Goal: Task Accomplishment & Management: Complete application form

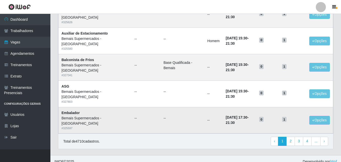
scroll to position [345, 0]
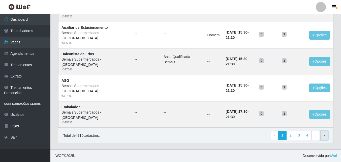
click at [324, 134] on span "›" at bounding box center [324, 135] width 1 height 4
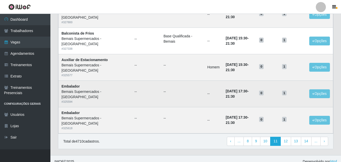
scroll to position [345, 0]
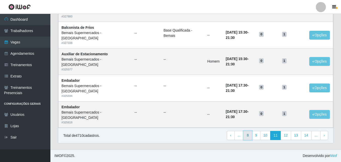
click at [250, 136] on link "8" at bounding box center [248, 135] width 9 height 9
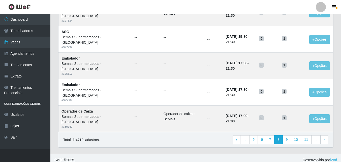
scroll to position [341, 0]
click at [272, 139] on link "7" at bounding box center [270, 139] width 9 height 9
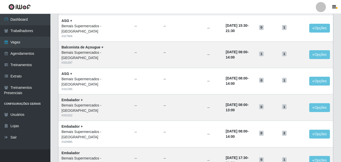
scroll to position [345, 0]
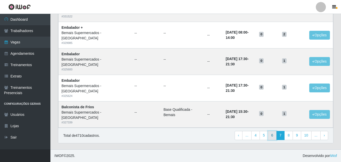
drag, startPoint x: 273, startPoint y: 136, endPoint x: 269, endPoint y: 138, distance: 4.4
click at [273, 136] on link "6" at bounding box center [272, 135] width 9 height 9
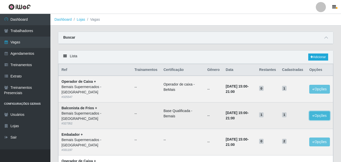
click at [322, 115] on button "Opções" at bounding box center [320, 115] width 21 height 9
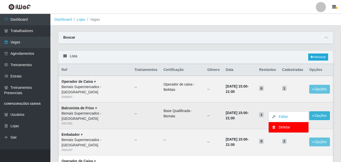
click at [294, 98] on td "1" at bounding box center [292, 89] width 27 height 26
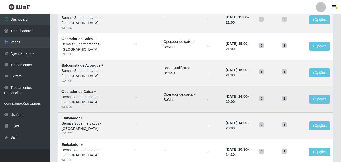
scroll to position [126, 0]
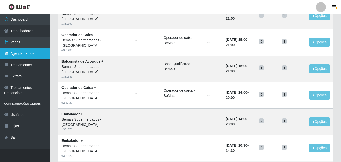
click at [27, 54] on link "Agendamentos" at bounding box center [25, 53] width 50 height 11
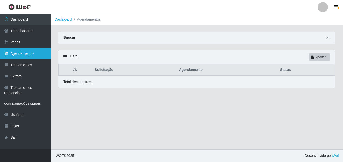
click at [27, 54] on link "Agendamentos" at bounding box center [25, 53] width 50 height 11
click at [328, 38] on icon at bounding box center [328, 38] width 4 height 4
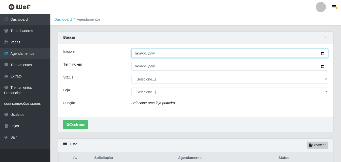
click at [323, 53] on input "Início em" at bounding box center [229, 53] width 197 height 9
click at [323, 53] on input "[DATE]" at bounding box center [229, 53] width 197 height 9
type input "[DATE]"
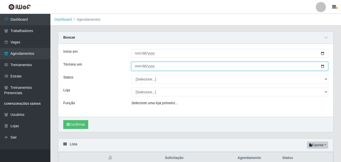
click at [324, 66] on input "Término em" at bounding box center [229, 66] width 197 height 9
type input "[DATE]"
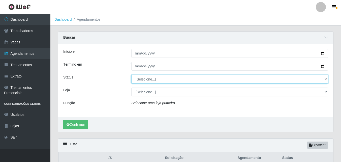
click at [326, 78] on select "[Selecione...] AGENDADO AGUARDANDO LIBERAR EM ANDAMENTO EM REVISÃO FINALIZADO C…" at bounding box center [229, 79] width 197 height 9
click at [177, 79] on select "[Selecione...] AGENDADO AGUARDANDO LIBERAR EM ANDAMENTO EM REVISÃO FINALIZADO C…" at bounding box center [229, 79] width 197 height 9
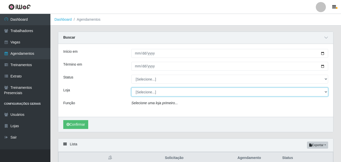
click at [150, 94] on select "[Selecione...] Bemais Supermercados - Cidade Universitária" at bounding box center [229, 92] width 197 height 9
click at [326, 92] on select "[Selecione...] Bemais Supermercados - Cidade Universitária" at bounding box center [229, 92] width 197 height 9
select select "250"
click at [131, 88] on select "[Selecione...] Bemais Supermercados - Cidade Universitária" at bounding box center [229, 92] width 197 height 9
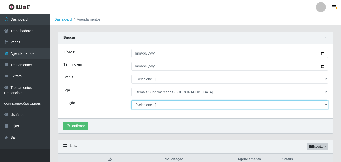
click at [155, 105] on select "[Selecione...] ASG ASG + ASG ++ Auxiliar de Estacionamento Auxiliar de Estacion…" at bounding box center [229, 104] width 197 height 9
select select "120"
click at [131, 101] on select "[Selecione...] ASG ASG + ASG ++ Auxiliar de Estacionamento Auxiliar de Estacion…" at bounding box center [229, 104] width 197 height 9
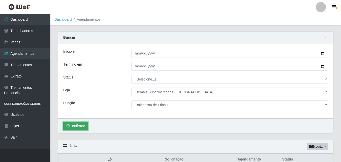
click at [80, 124] on button "Confirmar" at bounding box center [75, 126] width 25 height 9
click at [76, 126] on button "Confirmar" at bounding box center [75, 126] width 25 height 9
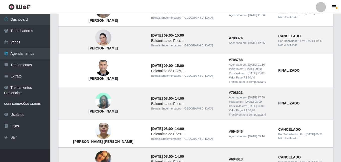
scroll to position [326, 0]
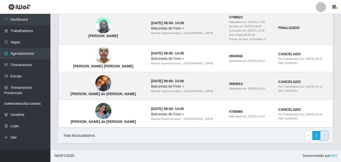
click at [325, 134] on span "›" at bounding box center [324, 135] width 1 height 4
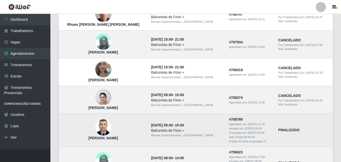
scroll to position [236, 0]
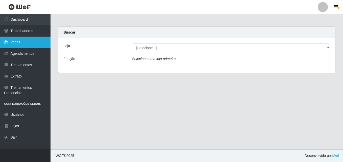
click at [24, 43] on link "Vagas" at bounding box center [25, 42] width 50 height 11
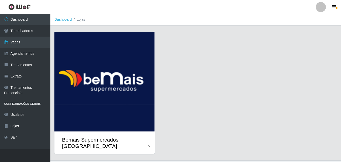
click at [144, 130] on img at bounding box center [104, 82] width 100 height 100
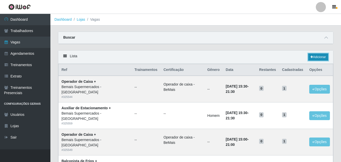
click at [316, 57] on link "Adicionar" at bounding box center [319, 56] width 20 height 7
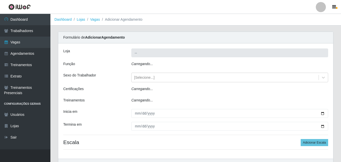
type input "Bemais Supermercados - [GEOGRAPHIC_DATA]"
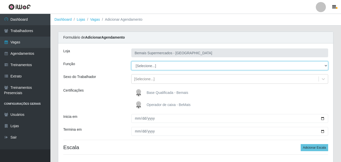
click at [171, 64] on select "[Selecione...] ASG ASG + ASG ++ Auxiliar de Estacionamento Auxiliar de Estacion…" at bounding box center [229, 65] width 197 height 9
select select "118"
click at [131, 61] on select "[Selecione...] ASG ASG + ASG ++ Auxiliar de Estacionamento Auxiliar de Estacion…" at bounding box center [229, 65] width 197 height 9
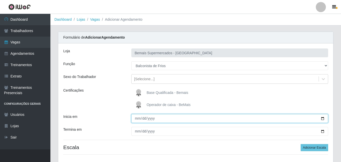
click at [323, 118] on input "Inicia em" at bounding box center [229, 118] width 197 height 9
type input "[DATE]"
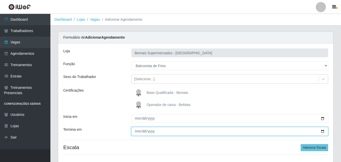
click at [323, 130] on input "Termina em" at bounding box center [229, 131] width 197 height 9
click at [322, 131] on input "Termina em" at bounding box center [229, 131] width 197 height 9
type input "[DATE]"
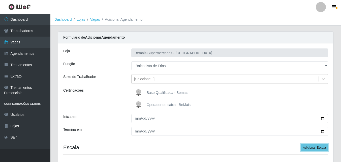
click at [318, 147] on button "Adicionar Escala" at bounding box center [315, 147] width 28 height 7
click at [314, 148] on button "Adicionar Escala" at bounding box center [315, 147] width 28 height 7
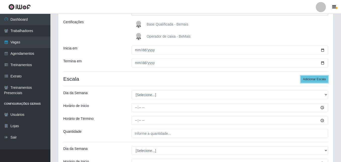
scroll to position [76, 0]
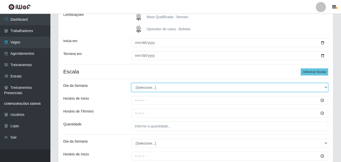
click at [165, 87] on select "[Selecione...] Segunda Terça Quarta Quinta Sexta Sábado Domingo" at bounding box center [229, 87] width 197 height 9
select select "2"
click at [131, 83] on select "[Selecione...] Segunda Terça Quarta Quinta Sexta Sábado Domingo" at bounding box center [229, 87] width 197 height 9
click at [156, 88] on select "[Selecione...] Segunda Terça Quarta Quinta Sexta Sábado Domingo" at bounding box center [229, 87] width 197 height 9
click at [131, 83] on select "[Selecione...] Segunda Terça Quarta Quinta Sexta Sábado Domingo" at bounding box center [229, 87] width 197 height 9
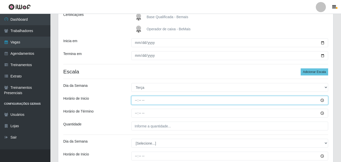
click at [323, 99] on input "Horário de Inicio" at bounding box center [229, 100] width 197 height 9
click at [136, 99] on input "Horário de Inicio" at bounding box center [229, 100] width 197 height 9
type input "15:30"
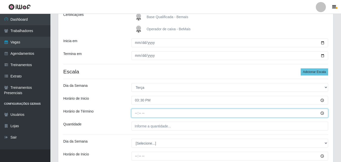
click at [136, 114] on input "Horário de Término" at bounding box center [229, 113] width 197 height 9
type input "21:30"
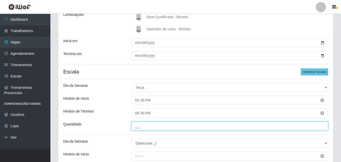
click at [153, 125] on input "___" at bounding box center [229, 126] width 197 height 9
type input "1__"
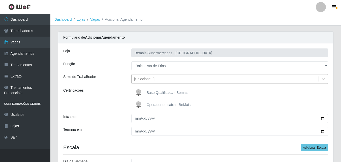
scroll to position [147, 0]
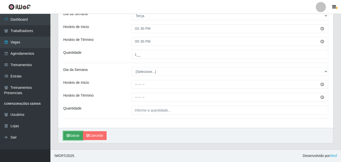
click at [77, 135] on button "Salvar" at bounding box center [73, 135] width 20 height 9
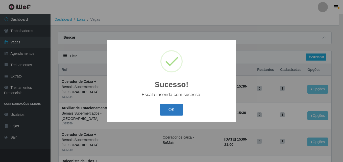
click at [175, 109] on button "OK" at bounding box center [171, 110] width 23 height 12
